Goal: Entertainment & Leisure: Consume media (video, audio)

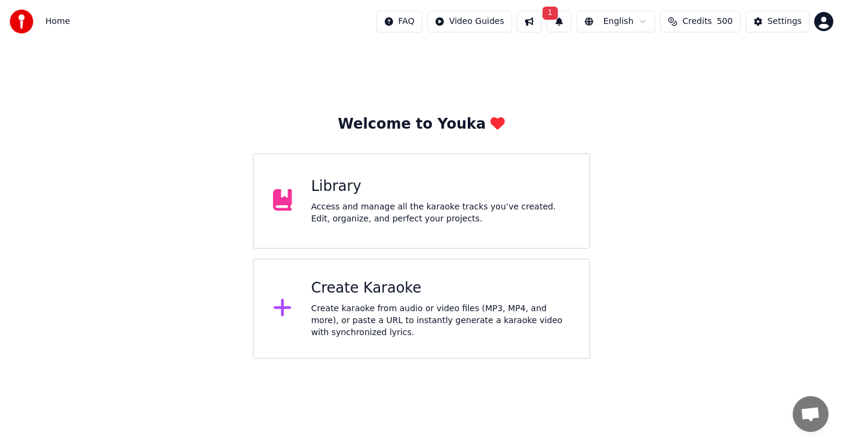
click at [383, 171] on div "Library Access and manage all the karaoke tracks you’ve created. Edit, organize…" at bounding box center [421, 201] width 337 height 96
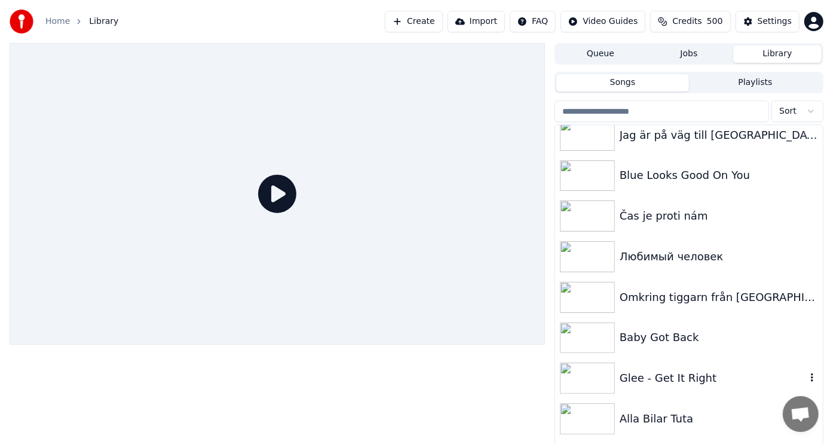
scroll to position [970, 0]
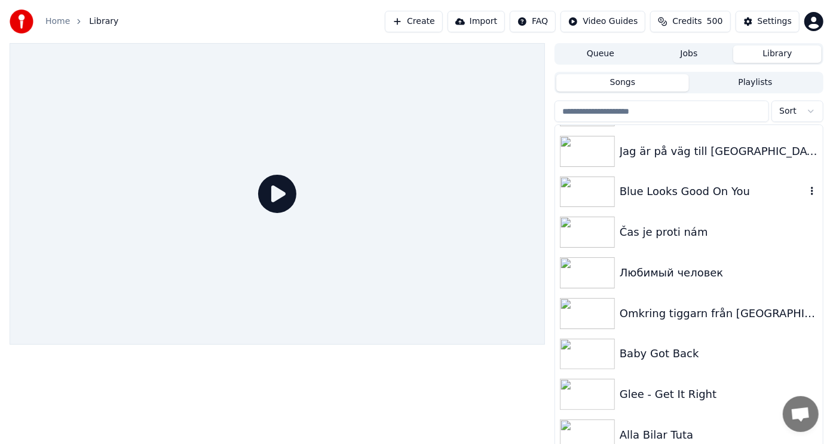
click at [664, 193] on div "Blue Looks Good On You" at bounding box center [713, 191] width 186 height 17
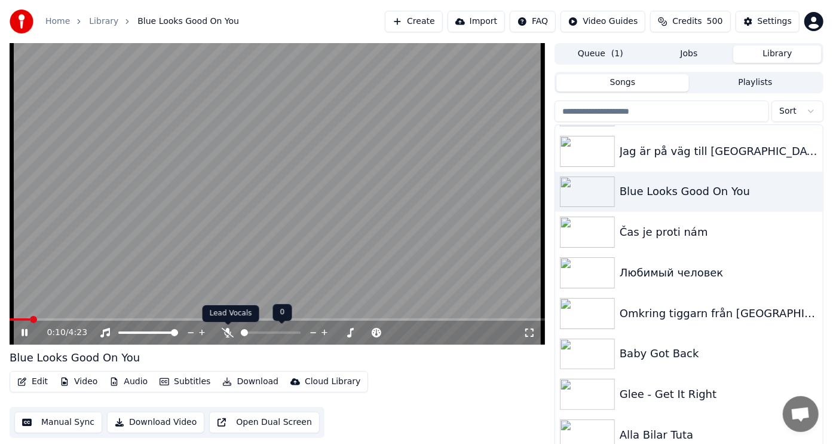
click at [227, 334] on icon at bounding box center [228, 333] width 12 height 10
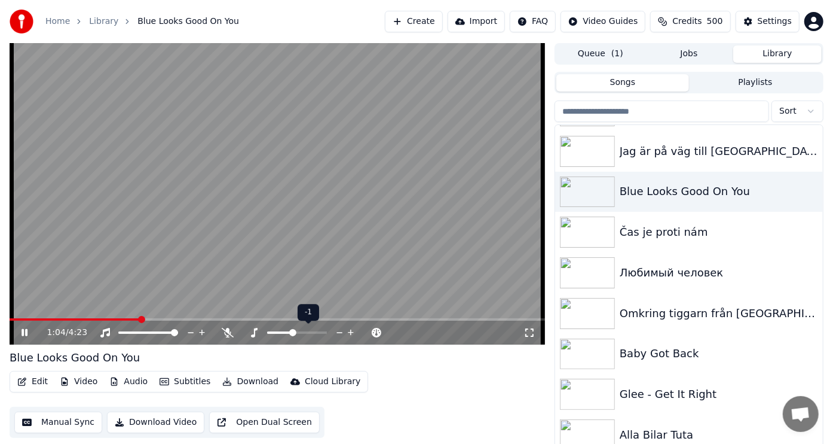
click at [292, 332] on span at bounding box center [279, 332] width 25 height 2
click at [287, 331] on span at bounding box center [288, 332] width 7 height 7
click at [296, 329] on div at bounding box center [308, 332] width 96 height 12
click at [292, 329] on span at bounding box center [288, 332] width 7 height 7
drag, startPoint x: 291, startPoint y: 328, endPoint x: 285, endPoint y: 328, distance: 6.6
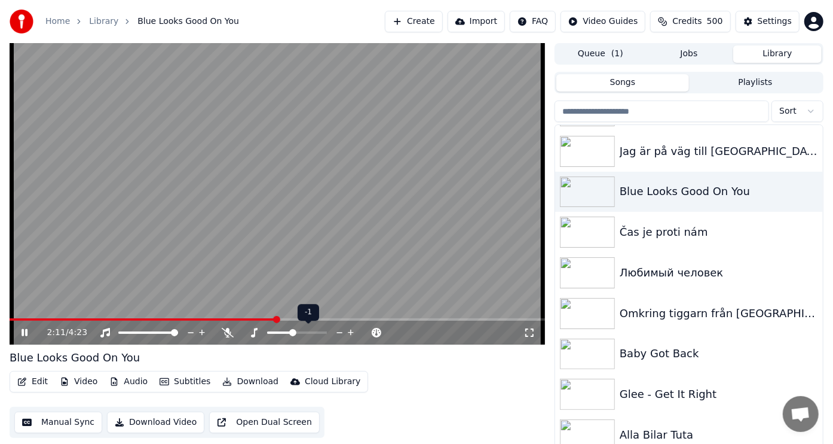
click at [285, 328] on div at bounding box center [308, 332] width 96 height 12
click at [288, 332] on span at bounding box center [288, 332] width 7 height 7
drag, startPoint x: 283, startPoint y: 328, endPoint x: 270, endPoint y: 331, distance: 14.1
click at [270, 331] on div at bounding box center [308, 332] width 96 height 12
click at [283, 332] on span at bounding box center [283, 332] width 7 height 7
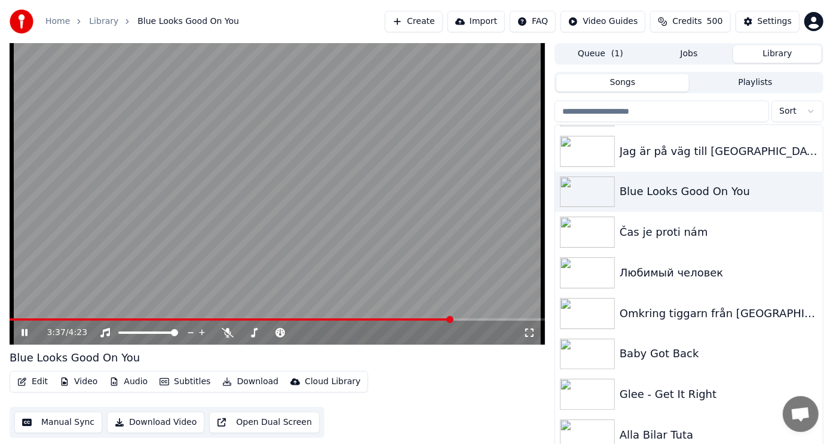
click at [22, 328] on icon at bounding box center [32, 333] width 27 height 10
